Goal: Check status: Check status

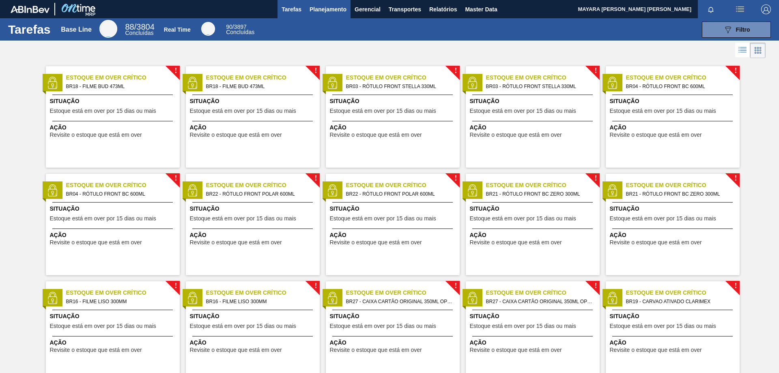
click at [334, 11] on span "Planejamento" at bounding box center [328, 9] width 37 height 10
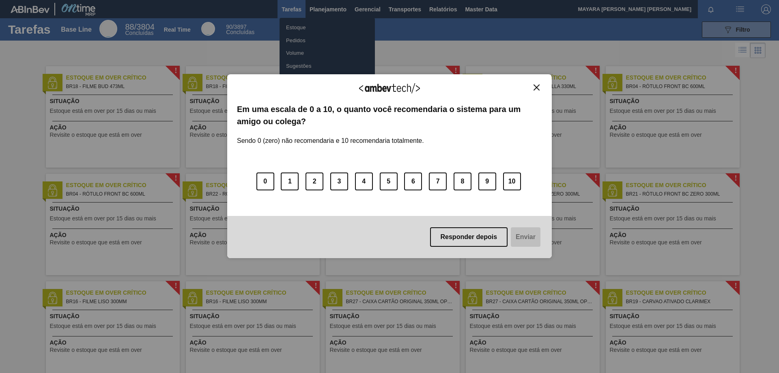
click at [536, 87] on img "Close" at bounding box center [537, 87] width 6 height 6
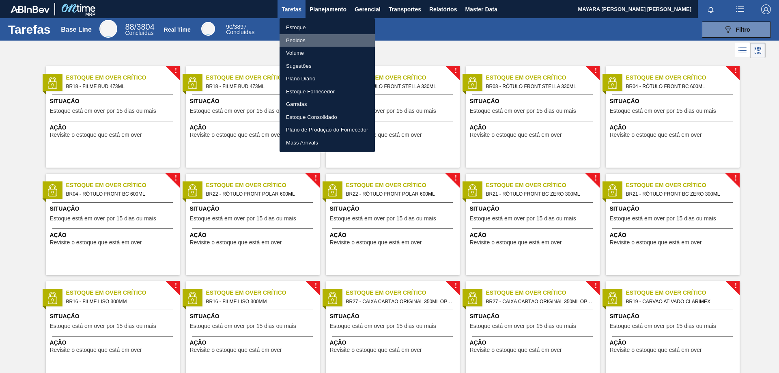
click at [293, 40] on li "Pedidos" at bounding box center [327, 40] width 95 height 13
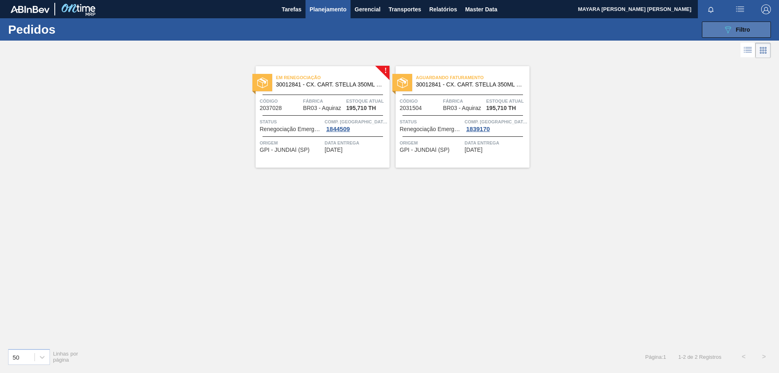
click at [716, 29] on button "089F7B8B-B2A5-4AFE-B5C0-19BA573D28AC Filtro" at bounding box center [736, 30] width 69 height 16
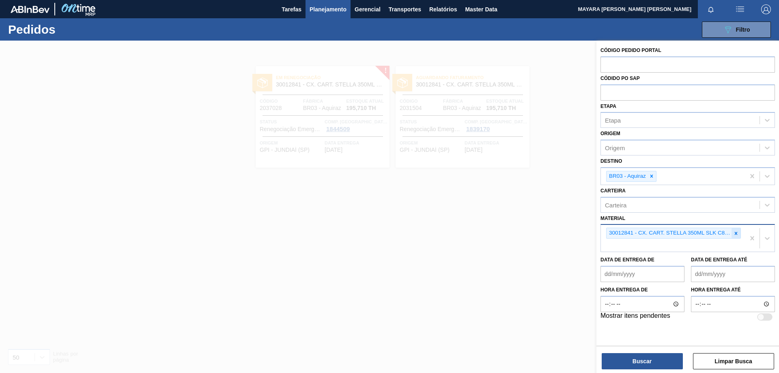
click at [736, 232] on icon at bounding box center [736, 233] width 6 height 6
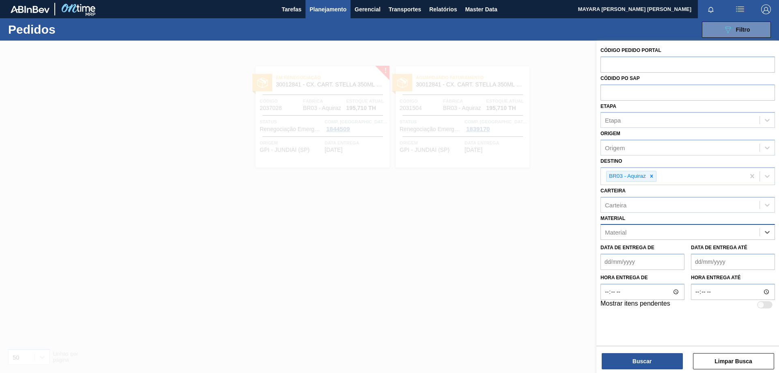
paste input "30034325"
type input "30034325"
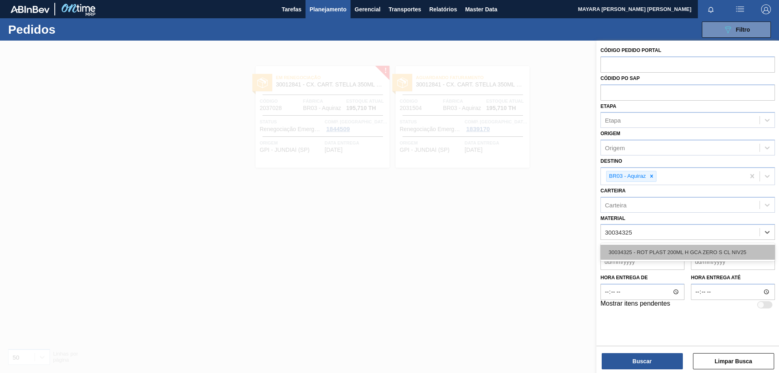
click at [726, 250] on div "30034325 - ROT PLAST 200ML H GCA ZERO S CL NIV25" at bounding box center [688, 252] width 174 height 15
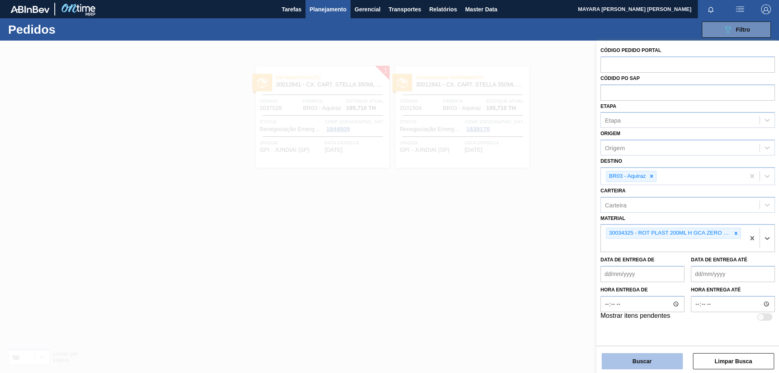
click at [654, 360] on button "Buscar" at bounding box center [642, 361] width 81 height 16
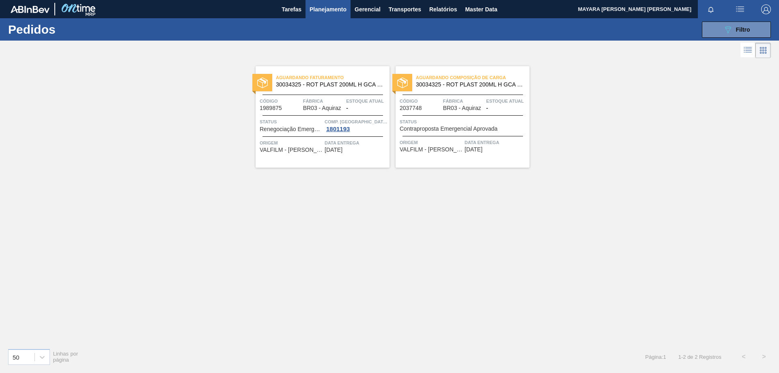
click at [286, 151] on span "VALFILM - [PERSON_NAME] ([GEOGRAPHIC_DATA])" at bounding box center [291, 150] width 63 height 6
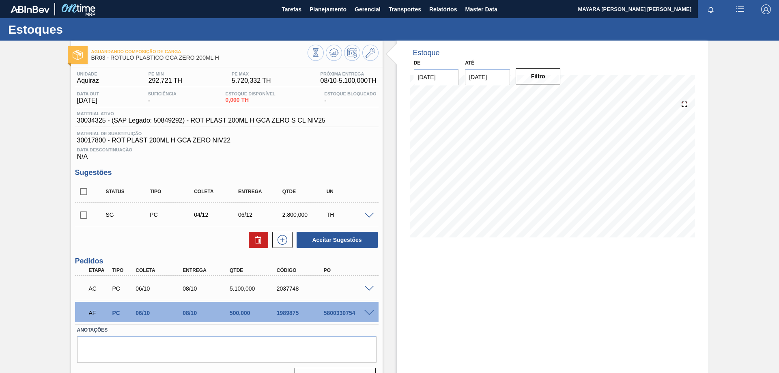
scroll to position [18, 0]
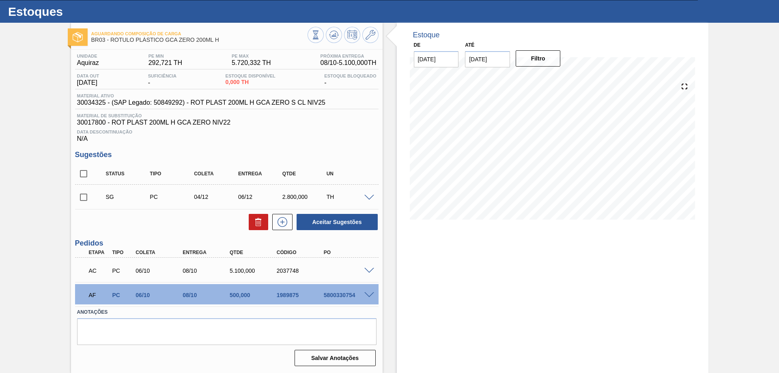
click at [100, 121] on span "30017800 - ROT PLAST 200ML H GCA ZERO NIV22" at bounding box center [226, 122] width 299 height 7
copy span "30017800"
click at [125, 121] on span "30017800 - ROT PLAST 200ML H GCA ZERO NIV22" at bounding box center [226, 122] width 299 height 7
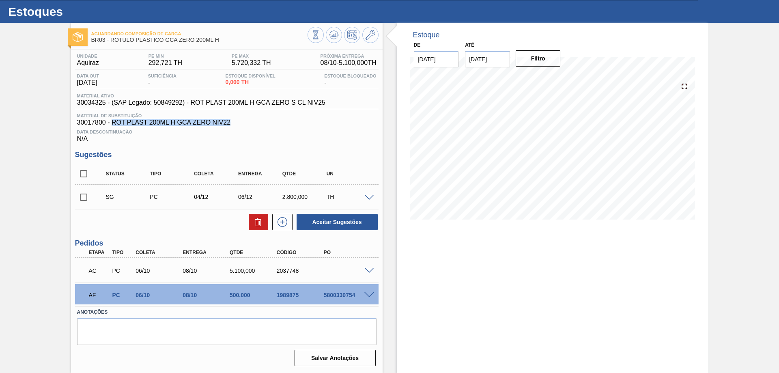
drag, startPoint x: 112, startPoint y: 122, endPoint x: 238, endPoint y: 123, distance: 125.4
click at [238, 123] on span "30017800 - ROT PLAST 200ML H GCA ZERO NIV22" at bounding box center [226, 122] width 299 height 7
copy span "ROT PLAST 200ML H GCA ZERO NIV22"
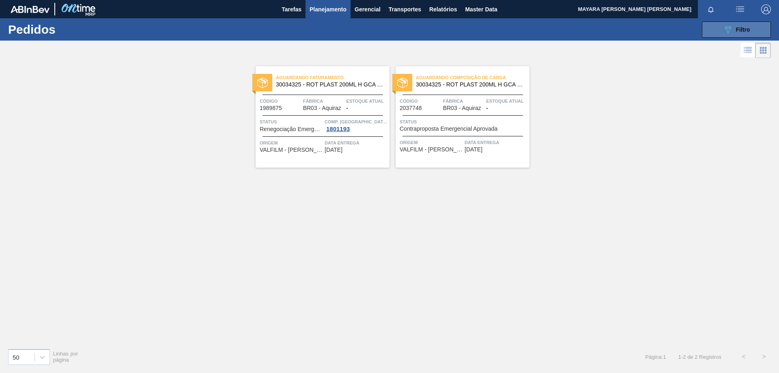
click at [736, 35] on button "089F7B8B-B2A5-4AFE-B5C0-19BA573D28AC Filtro" at bounding box center [736, 30] width 69 height 16
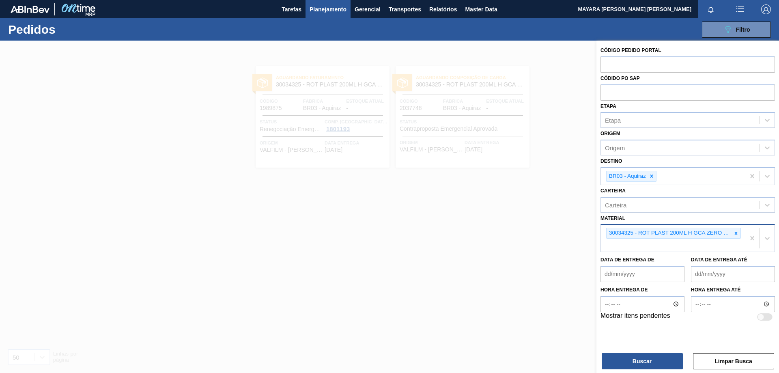
click at [691, 247] on div "30034325 - ROT PLAST 200ML H GCA ZERO S CL NIV25" at bounding box center [673, 238] width 144 height 27
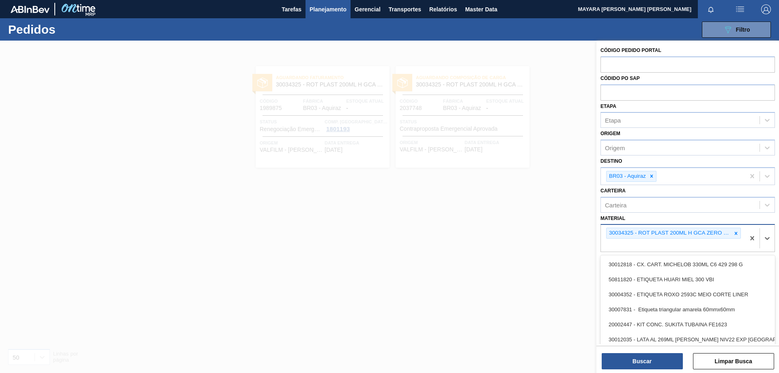
paste input "30017800"
type input "30017800"
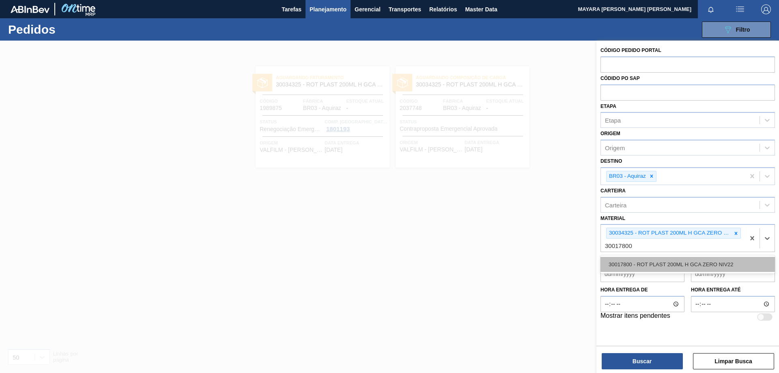
click at [683, 258] on div "30017800 - ROT PLAST 200ML H GCA ZERO NIV22" at bounding box center [688, 264] width 174 height 15
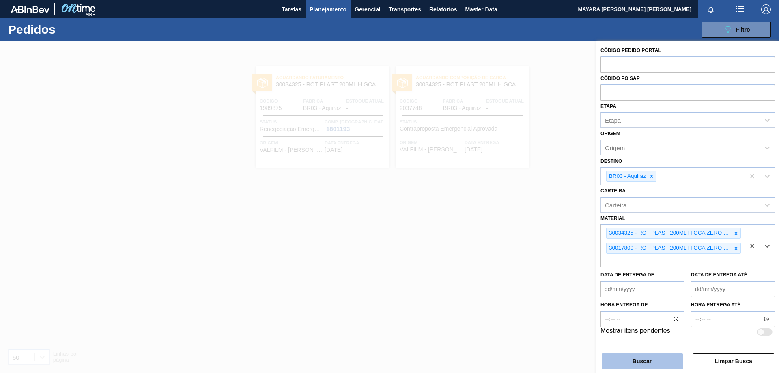
click at [652, 364] on button "Buscar" at bounding box center [642, 361] width 81 height 16
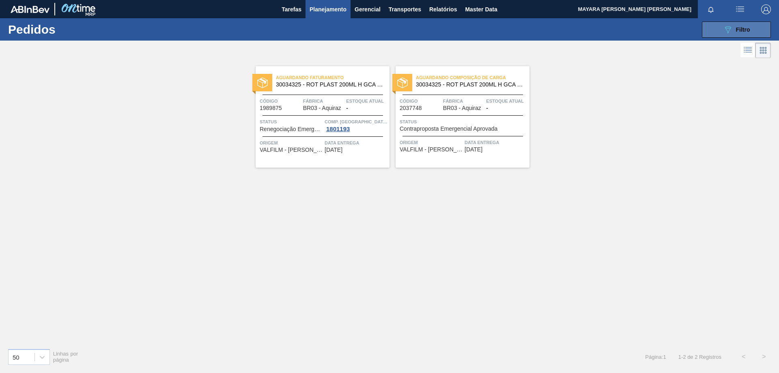
click at [732, 29] on icon "089F7B8B-B2A5-4AFE-B5C0-19BA573D28AC" at bounding box center [728, 30] width 10 height 10
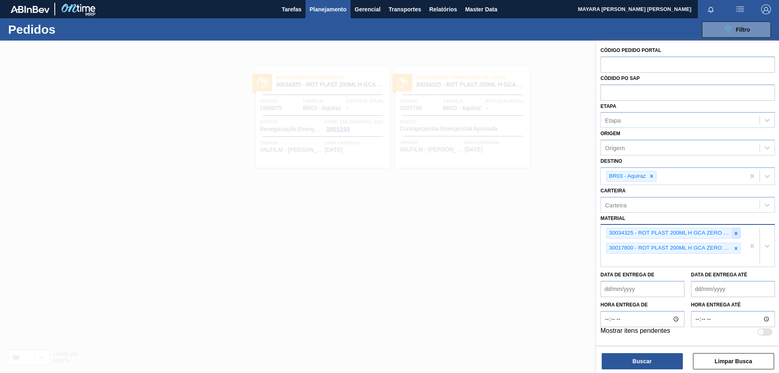
click at [738, 235] on icon at bounding box center [736, 233] width 6 height 6
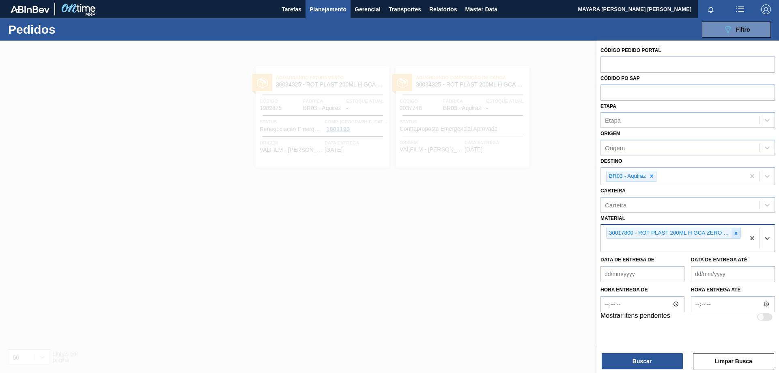
click at [738, 234] on icon at bounding box center [736, 233] width 6 height 6
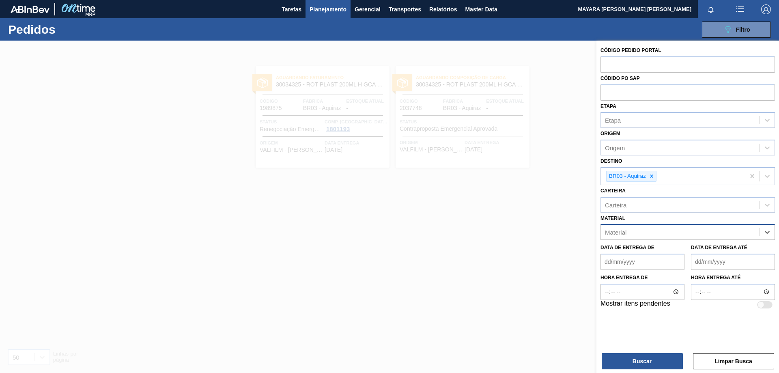
paste input "30030372"
type input "30030372"
click at [710, 250] on div "30030372 - ROT PLAST 200ML H PC NIV24" at bounding box center [688, 252] width 174 height 15
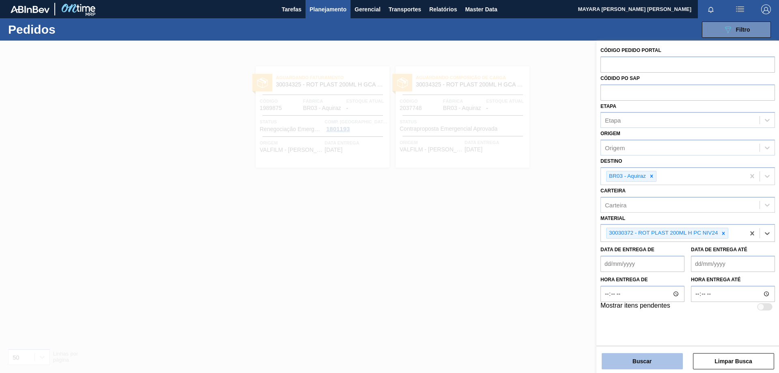
click at [648, 359] on button "Buscar" at bounding box center [642, 361] width 81 height 16
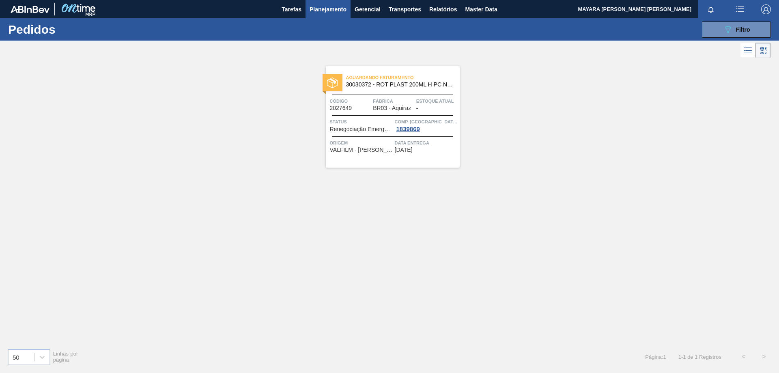
click at [395, 108] on span "BR03 - Aquiraz" at bounding box center [392, 108] width 38 height 6
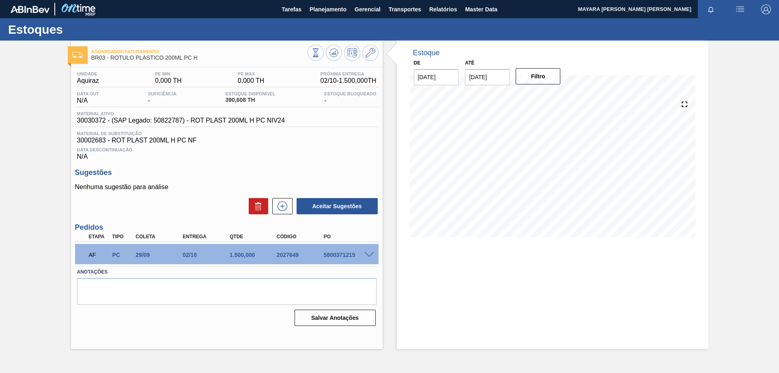
click at [364, 257] on div "5800371215" at bounding box center [348, 255] width 53 height 6
click at [370, 256] on span at bounding box center [369, 255] width 10 height 6
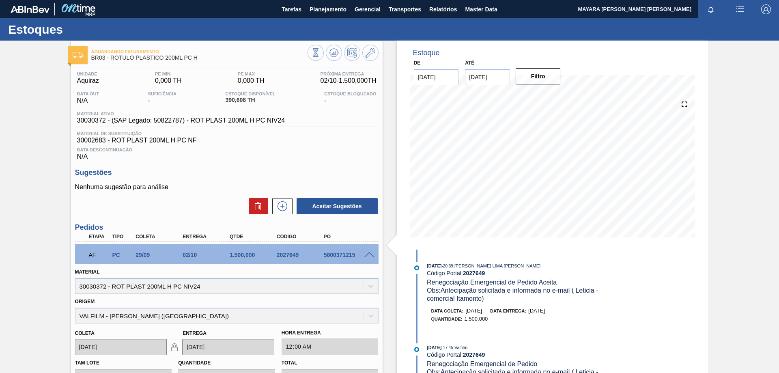
click at [344, 256] on div "5800371215" at bounding box center [348, 255] width 53 height 6
copy div "5800371215"
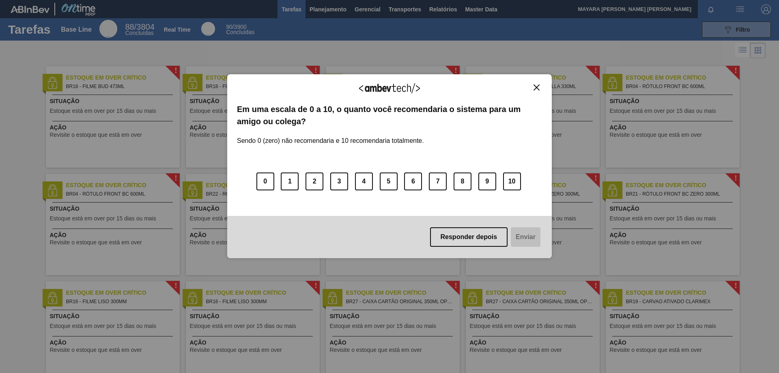
click at [535, 87] on img "Close" at bounding box center [537, 87] width 6 height 6
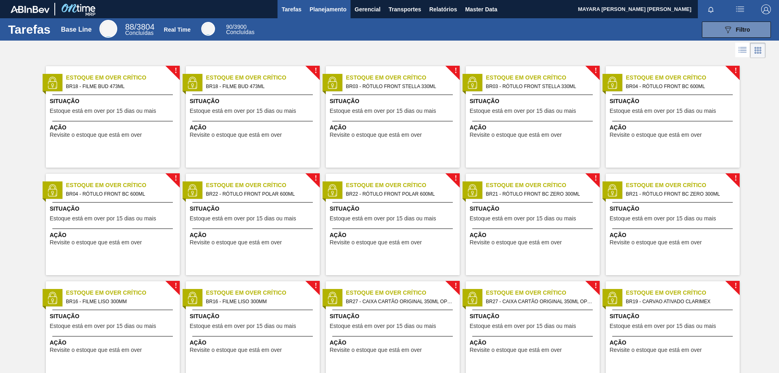
click at [334, 9] on span "Planejamento" at bounding box center [328, 9] width 37 height 10
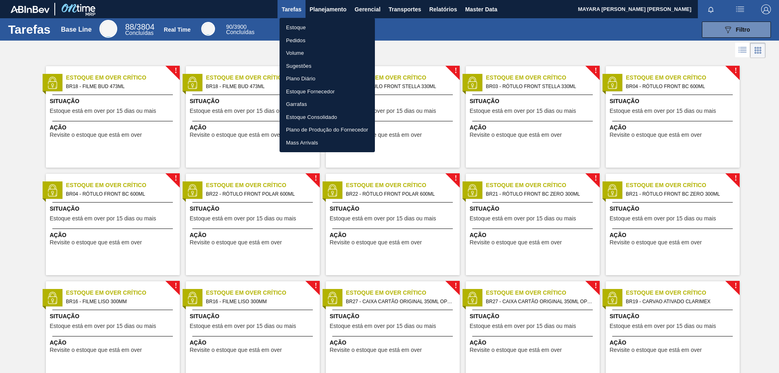
click at [295, 39] on li "Pedidos" at bounding box center [327, 40] width 95 height 13
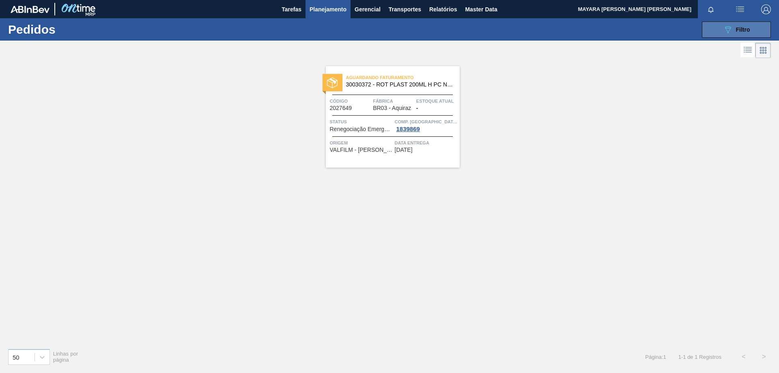
click at [721, 28] on button "089F7B8B-B2A5-4AFE-B5C0-19BA573D28AC Filtro" at bounding box center [736, 30] width 69 height 16
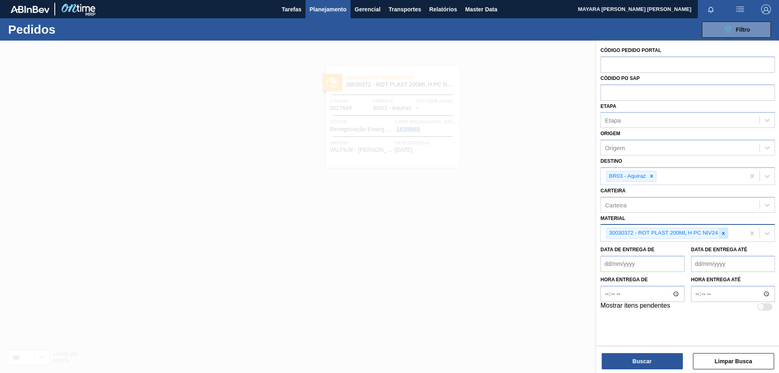
click at [723, 235] on icon at bounding box center [724, 233] width 6 height 6
paste input "30030371"
type input "30030371"
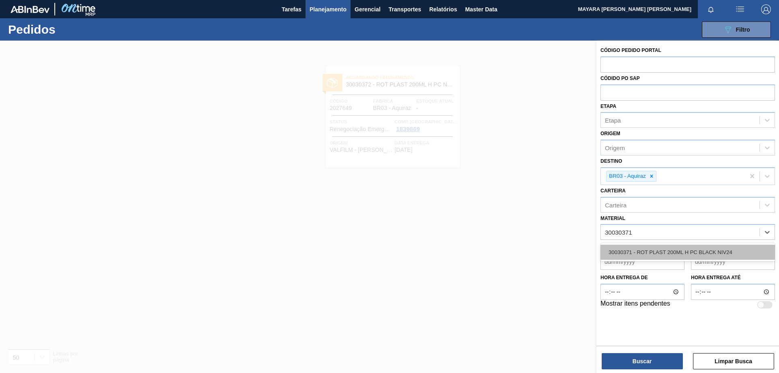
click at [661, 254] on div "30030371 - ROT PLAST 200ML H PC BLACK NIV24" at bounding box center [688, 252] width 174 height 15
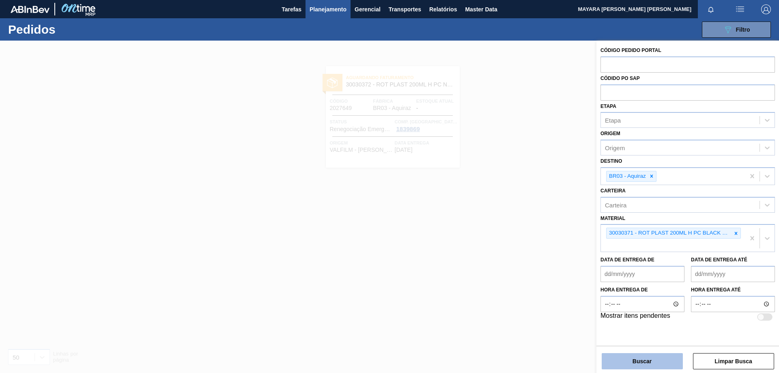
click at [651, 361] on button "Buscar" at bounding box center [642, 361] width 81 height 16
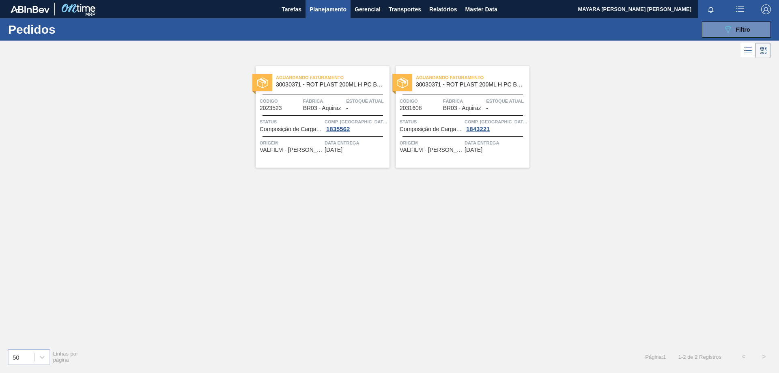
click at [295, 120] on span "Status" at bounding box center [291, 122] width 63 height 8
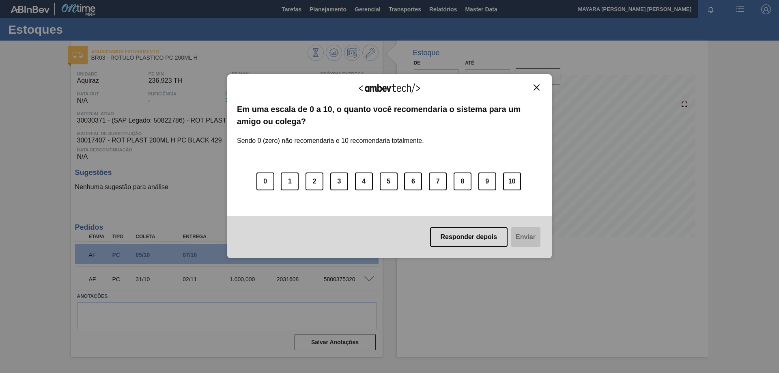
click at [535, 88] on img "Close" at bounding box center [537, 87] width 6 height 6
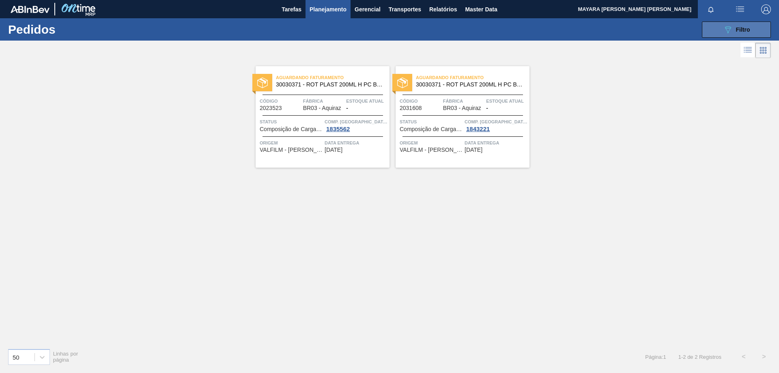
click at [738, 29] on span "Filtro" at bounding box center [743, 29] width 14 height 6
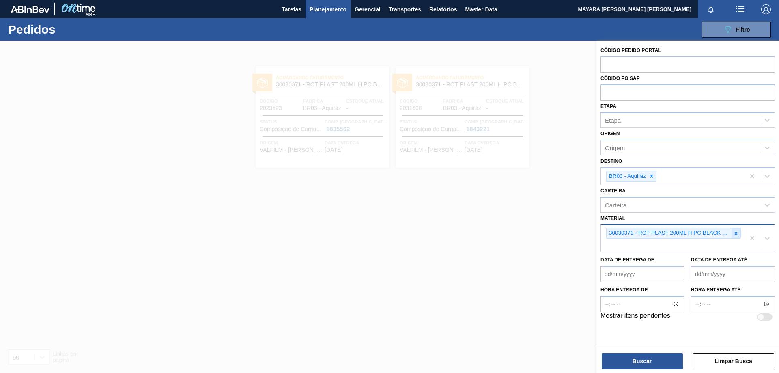
click at [736, 234] on icon at bounding box center [736, 233] width 3 height 3
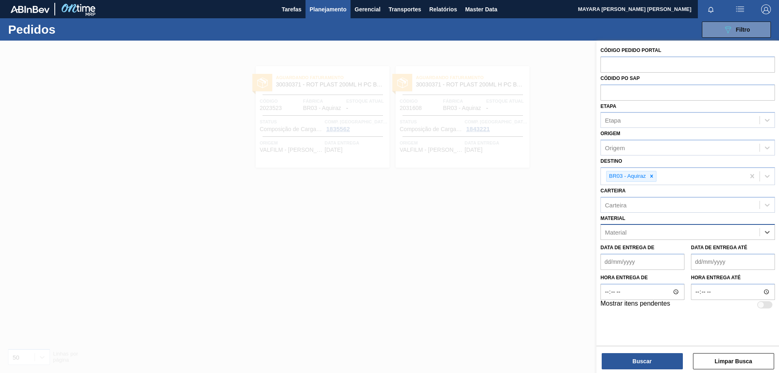
paste input "30030389"
type input "30030389"
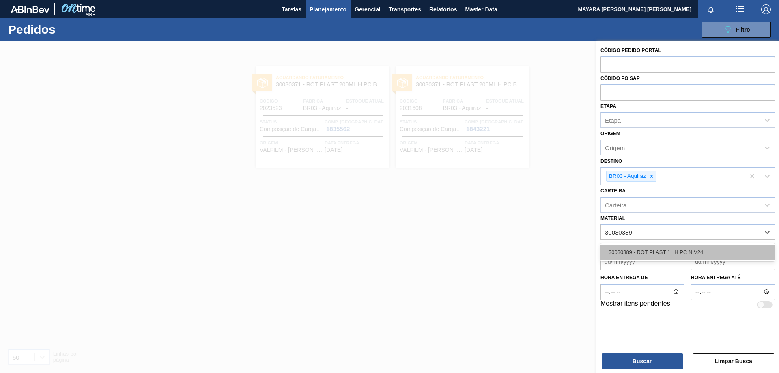
click at [694, 249] on div "30030389 - ROT PLAST 1L H PC NIV24" at bounding box center [688, 252] width 174 height 15
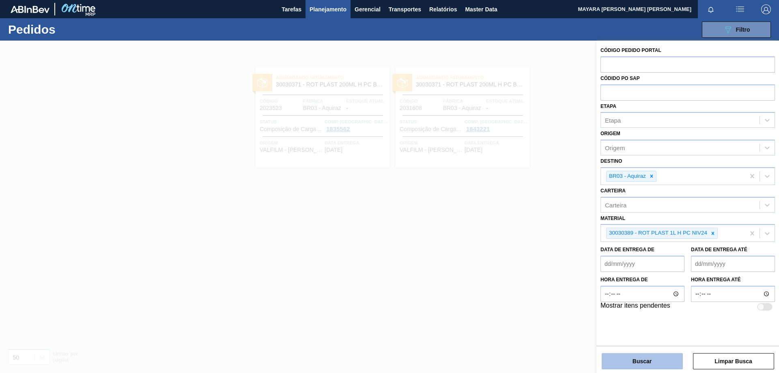
click at [651, 359] on button "Buscar" at bounding box center [642, 361] width 81 height 16
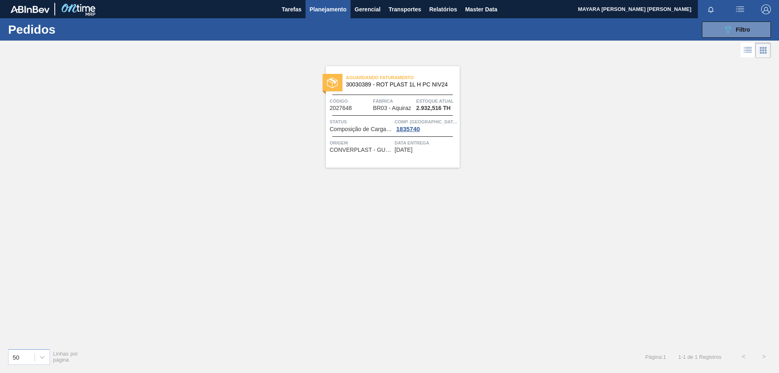
click at [355, 149] on span "CONVERPLAST - GUARULHOS (SP)" at bounding box center [361, 150] width 63 height 6
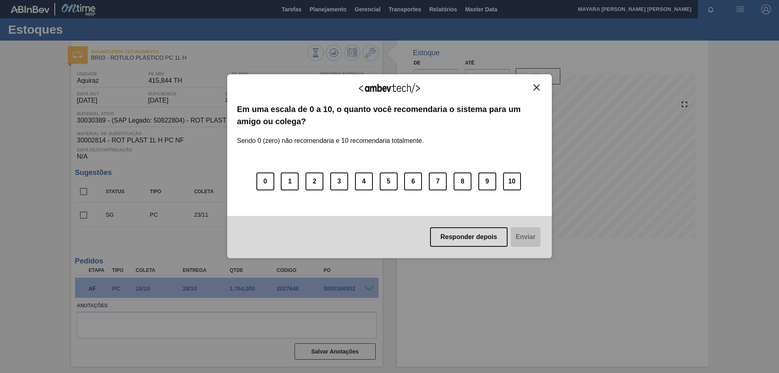
click at [539, 86] on img "Close" at bounding box center [537, 87] width 6 height 6
click at [538, 85] on img "Close" at bounding box center [537, 87] width 6 height 6
click at [536, 86] on img "Close" at bounding box center [537, 87] width 6 height 6
click at [539, 88] on img "Close" at bounding box center [537, 87] width 6 height 6
